Goal: Task Accomplishment & Management: Manage account settings

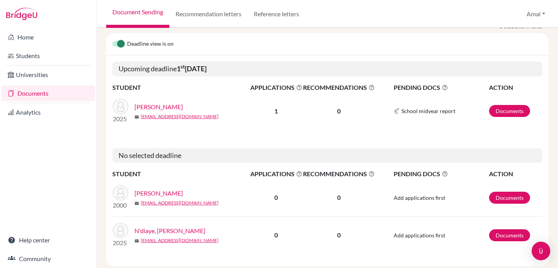
scroll to position [90, 0]
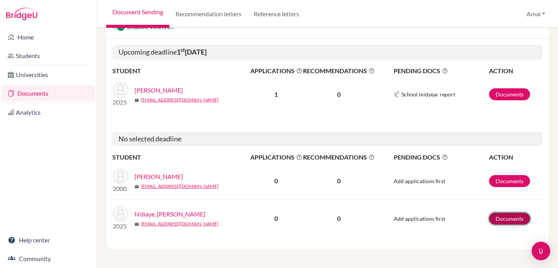
click at [510, 220] on link "Documents" at bounding box center [509, 219] width 41 height 12
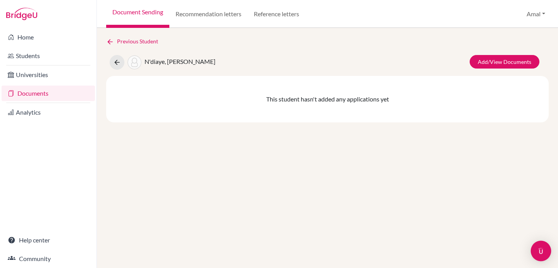
click at [544, 252] on img "Open Intercom Messenger" at bounding box center [541, 251] width 10 height 10
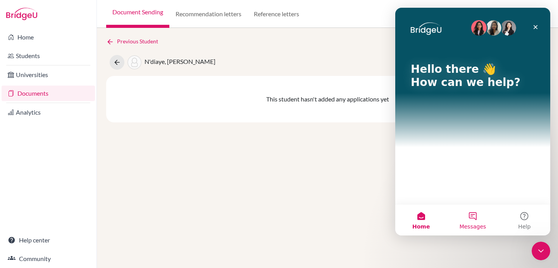
click at [476, 223] on button "Messages" at bounding box center [473, 220] width 52 height 31
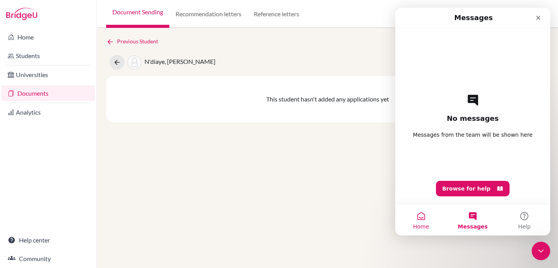
click at [418, 222] on button "Home" at bounding box center [422, 220] width 52 height 31
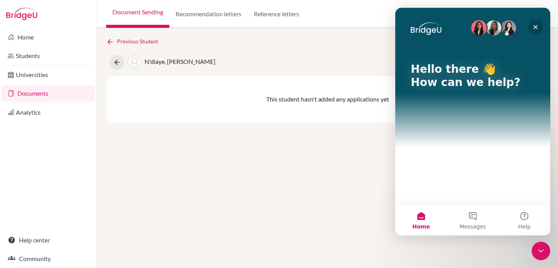
click at [535, 26] on icon "Close" at bounding box center [536, 27] width 6 height 6
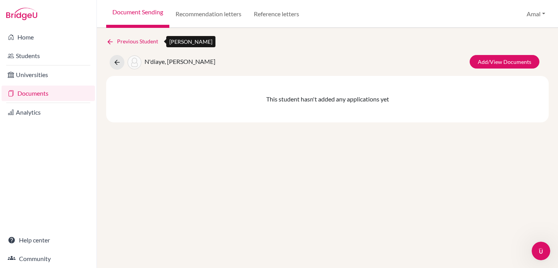
click at [107, 41] on icon at bounding box center [110, 42] width 8 height 8
click at [109, 41] on icon at bounding box center [110, 42] width 8 height 8
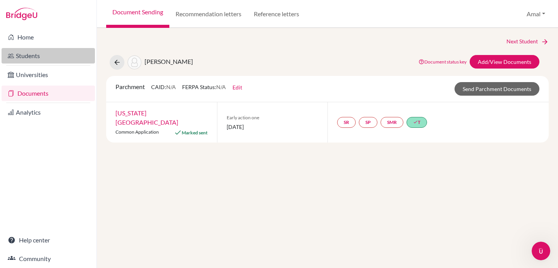
click at [76, 59] on link "Students" at bounding box center [48, 56] width 93 height 16
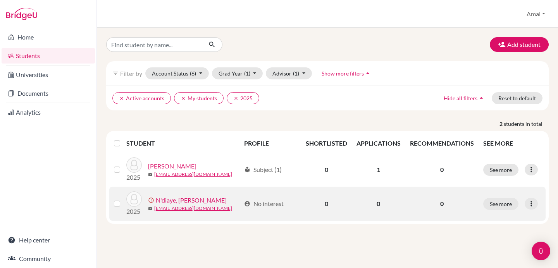
click at [186, 202] on link "N'diaye, [PERSON_NAME]" at bounding box center [191, 200] width 71 height 9
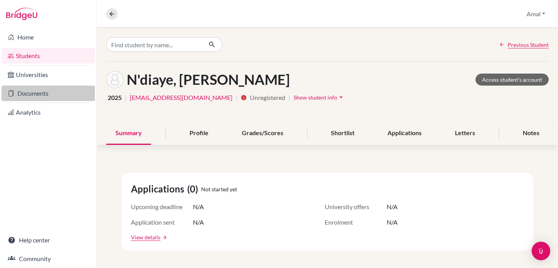
click at [50, 93] on link "Documents" at bounding box center [48, 94] width 93 height 16
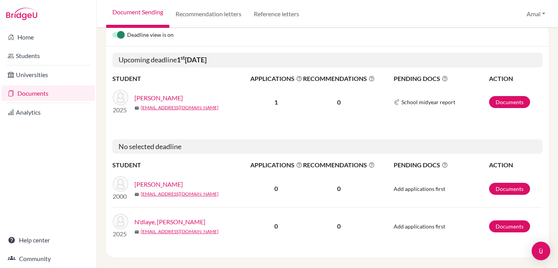
scroll to position [90, 0]
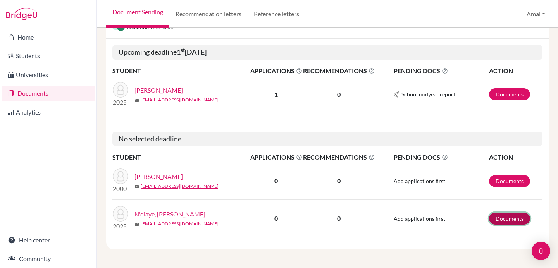
click at [507, 219] on link "Documents" at bounding box center [509, 219] width 41 height 12
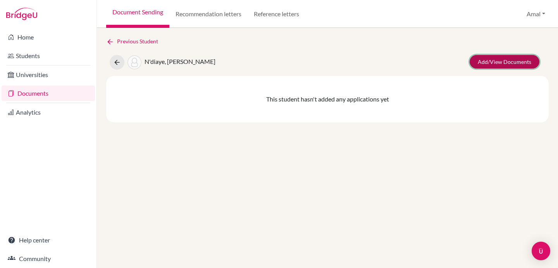
click at [484, 63] on link "Add/View Documents" at bounding box center [505, 62] width 70 height 14
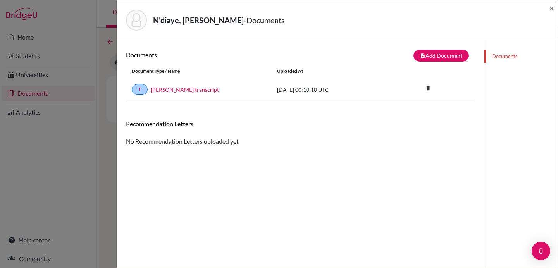
click at [505, 57] on link "Documents" at bounding box center [521, 57] width 73 height 14
click at [537, 246] on div "Open Intercom Messenger" at bounding box center [541, 251] width 21 height 21
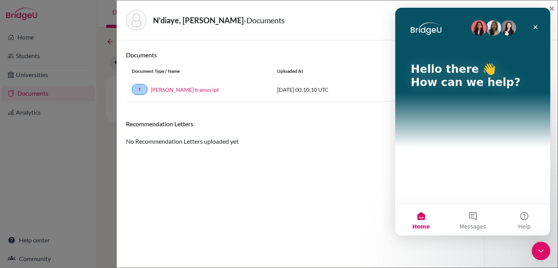
click at [422, 217] on button "Home" at bounding box center [422, 220] width 52 height 31
click at [534, 27] on icon "Close" at bounding box center [536, 27] width 6 height 6
